Goal: Task Accomplishment & Management: Manage account settings

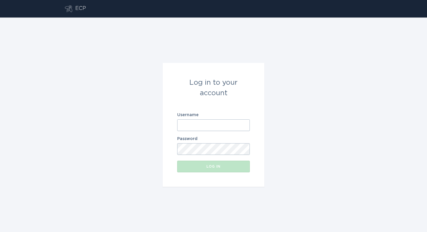
click at [214, 127] on input "Username" at bounding box center [213, 125] width 73 height 12
type input "[EMAIL_ADDRESS][DOMAIN_NAME]"
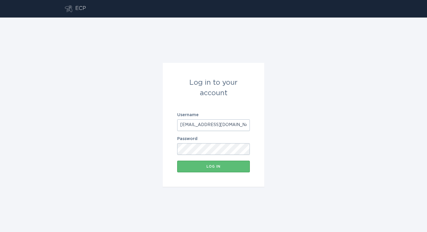
click at [0, 231] on com-1password-button at bounding box center [0, 232] width 0 height 0
click at [215, 164] on button "Log in" at bounding box center [213, 166] width 73 height 12
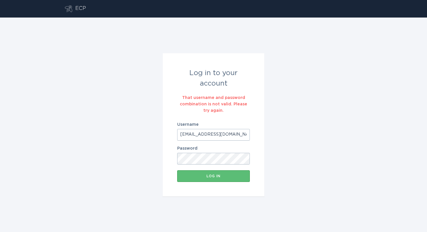
click at [177, 170] on button "Log in" at bounding box center [213, 176] width 73 height 12
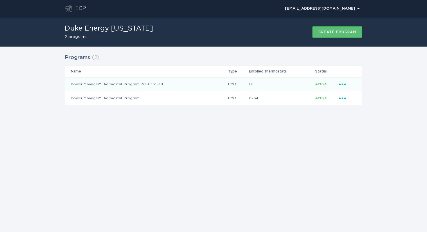
click at [343, 83] on icon "Popover menu" at bounding box center [342, 84] width 7 height 2
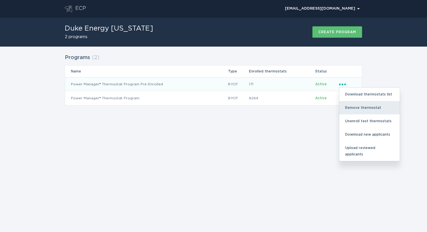
click at [357, 109] on div "Remove thermostat" at bounding box center [369, 107] width 60 height 13
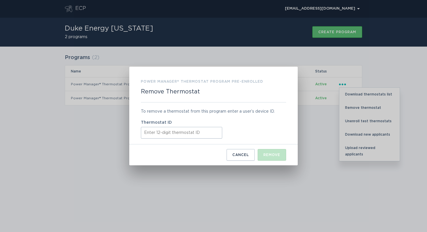
click at [172, 134] on input "Thermostat ID" at bounding box center [181, 133] width 81 height 12
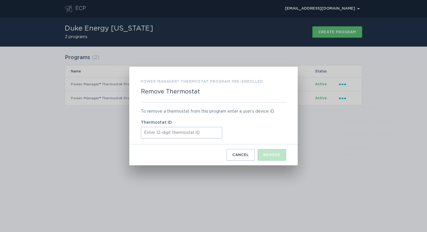
paste input "ecobee532501"
type input "ecobee532501"
click at [231, 152] on button "Cancel" at bounding box center [241, 155] width 28 height 12
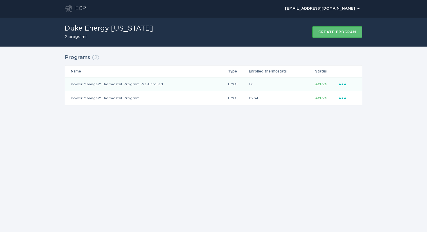
click at [345, 85] on icon "Ellipsis" at bounding box center [343, 83] width 8 height 5
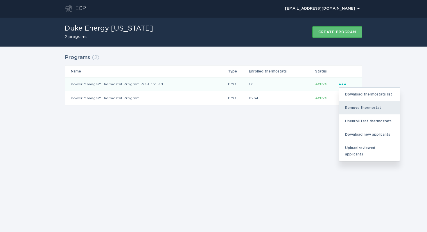
click at [370, 109] on div "Remove thermostat" at bounding box center [369, 107] width 60 height 13
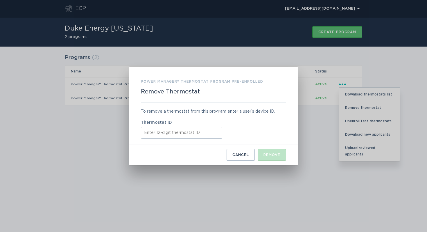
click at [202, 128] on input "Thermostat ID" at bounding box center [181, 133] width 81 height 12
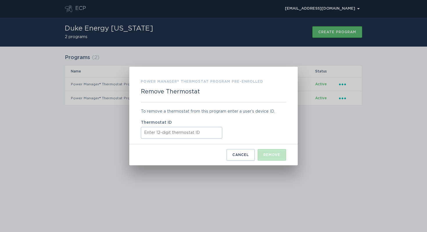
paste input "532501204176"
type input "532501204176"
click at [270, 155] on div "Remove" at bounding box center [271, 154] width 17 height 3
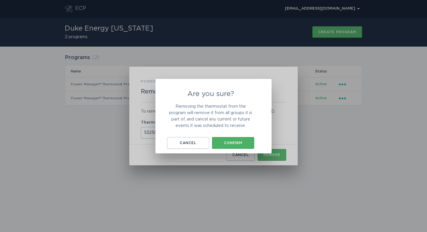
click at [227, 141] on div "Confirm" at bounding box center [233, 142] width 36 height 3
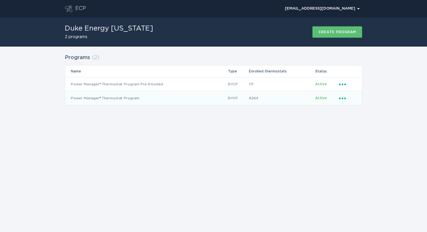
click at [340, 99] on icon "Ellipsis" at bounding box center [343, 97] width 8 height 5
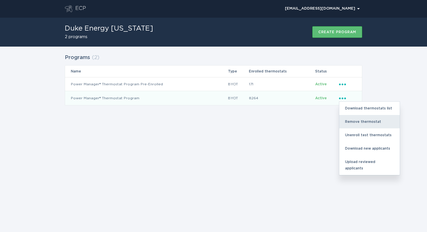
click at [351, 119] on div "Remove thermostat" at bounding box center [369, 121] width 60 height 13
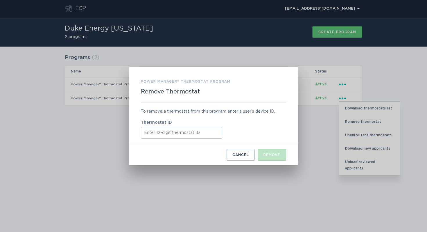
click at [181, 137] on input "Thermostat ID" at bounding box center [181, 133] width 81 height 12
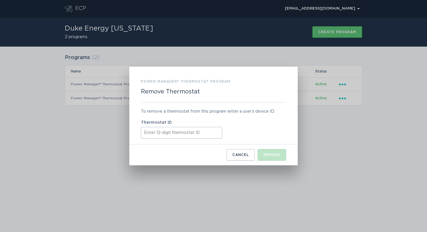
click at [181, 137] on input "Thermostat ID" at bounding box center [181, 133] width 81 height 12
paste input "532501204176"
type input "532501204176"
click at [269, 155] on div "Remove" at bounding box center [271, 154] width 17 height 3
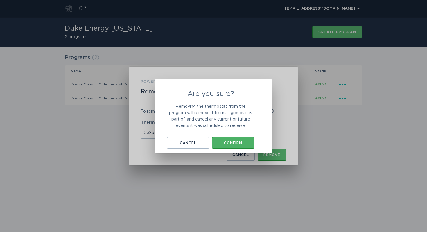
click at [235, 143] on div "Confirm" at bounding box center [233, 142] width 36 height 3
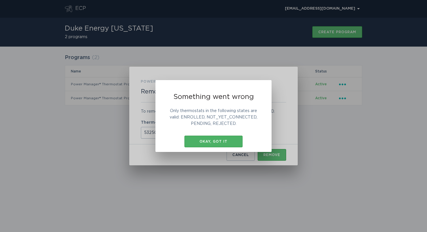
click at [213, 139] on button "Okay, got it" at bounding box center [213, 141] width 58 height 12
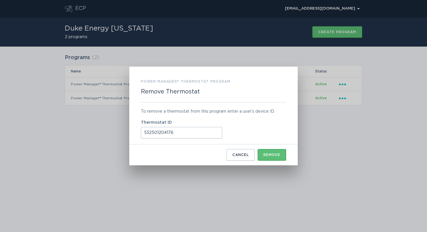
click at [339, 83] on div "Power Manager® Thermostat Program Remove Thermostat To remove a thermostat from…" at bounding box center [213, 116] width 427 height 232
click at [342, 83] on div "Power Manager® Thermostat Program Remove Thermostat To remove a thermostat from…" at bounding box center [213, 116] width 427 height 232
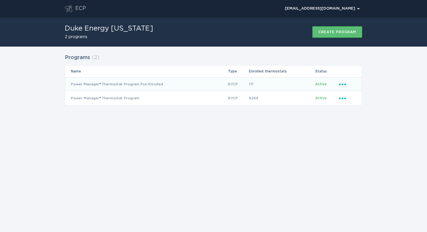
click at [341, 82] on icon "Ellipsis" at bounding box center [343, 83] width 8 height 5
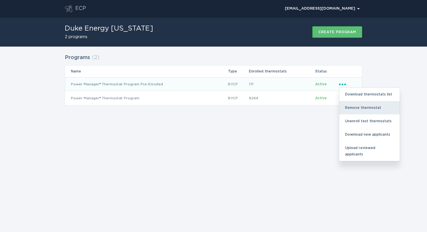
click at [357, 109] on div "Remove thermostat" at bounding box center [369, 107] width 60 height 13
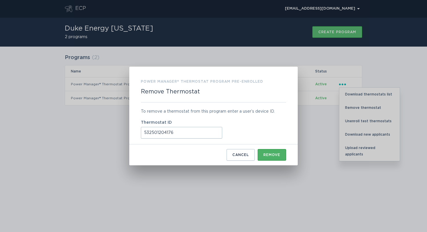
click at [270, 159] on button "Remove" at bounding box center [272, 155] width 28 height 12
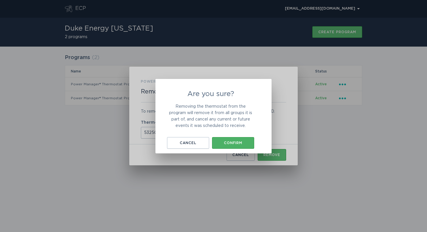
click at [242, 145] on button "Confirm" at bounding box center [233, 143] width 42 height 12
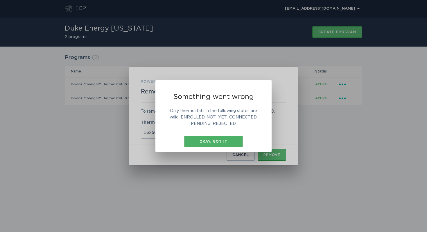
click at [226, 139] on button "Okay, got it" at bounding box center [213, 141] width 58 height 12
